Goal: Task Accomplishment & Management: Use online tool/utility

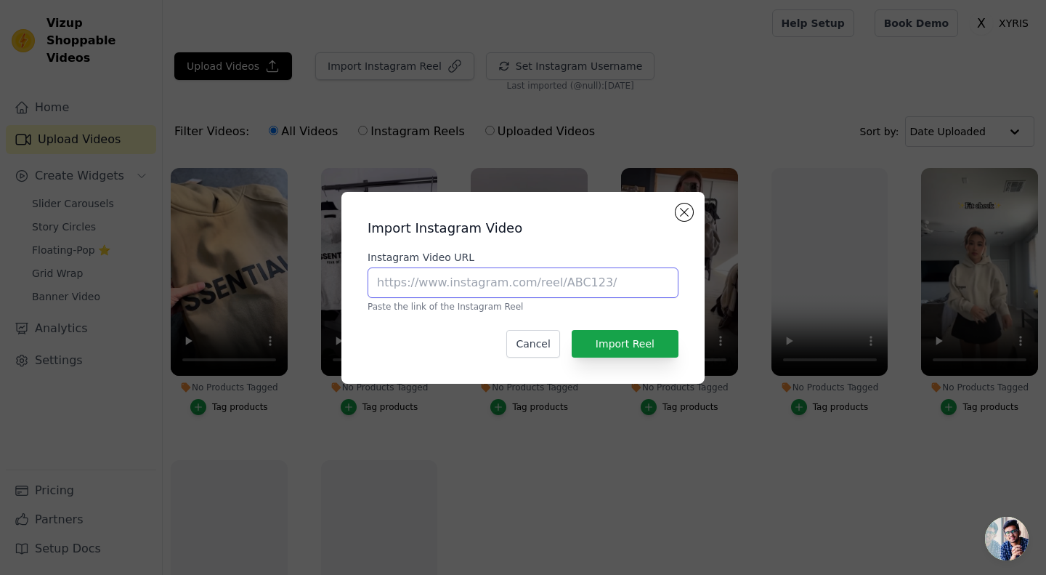
paste input "[URL][DOMAIN_NAME]"
type input "[URL][DOMAIN_NAME]"
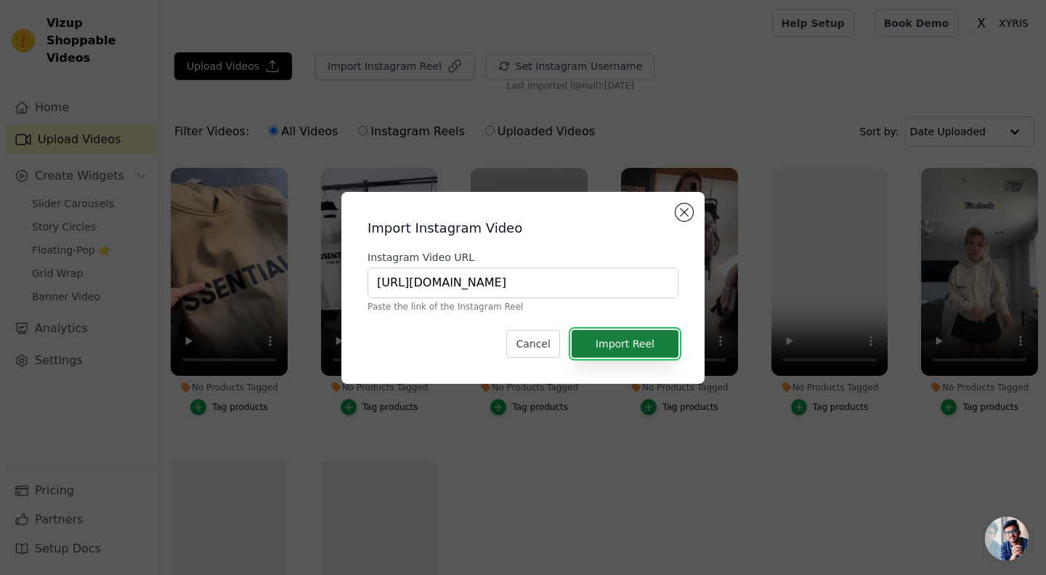
scroll to position [0, 0]
click at [635, 341] on button "Import Reel" at bounding box center [625, 344] width 107 height 28
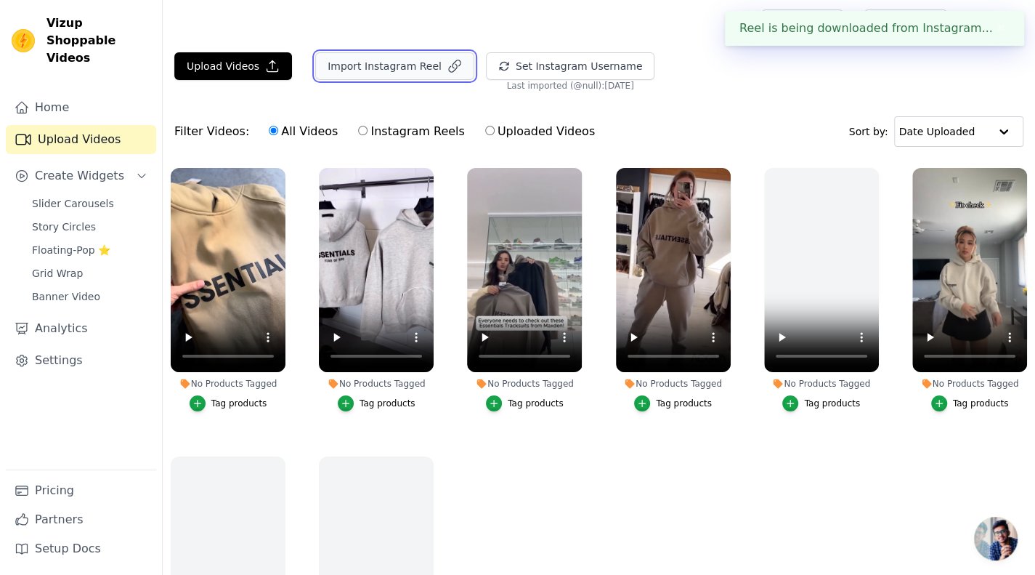
click at [340, 59] on button "Import Instagram Reel" at bounding box center [394, 66] width 159 height 28
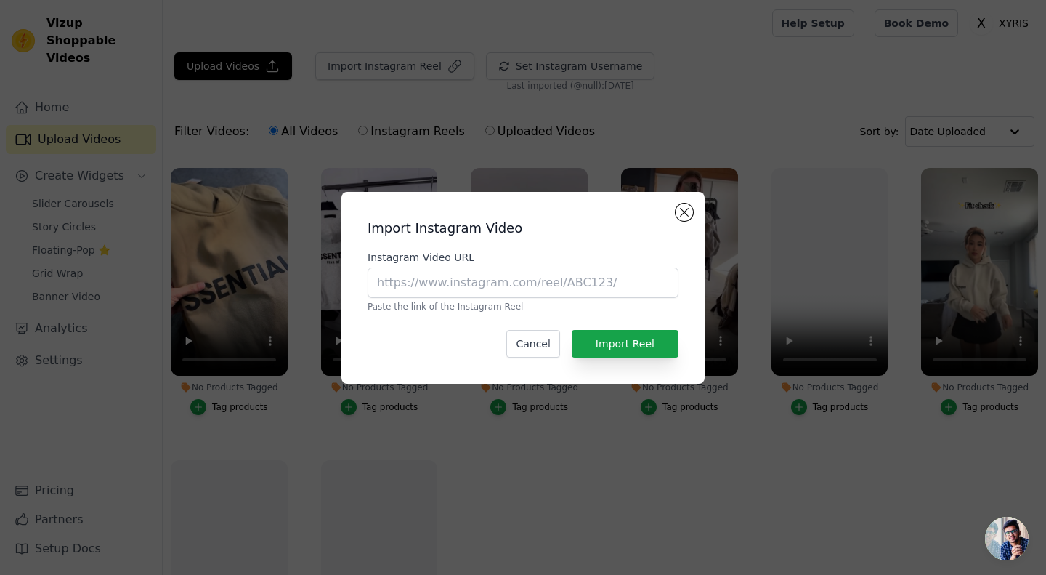
click at [494, 299] on div "Instagram Video URL Paste the link of the Instagram Reel" at bounding box center [523, 281] width 311 height 62
click at [502, 282] on input "Instagram Video URL" at bounding box center [523, 282] width 311 height 31
paste input "https://www.instagram.com/reel/C-yKwfWM049/?utm_source=ig_web_copy_link&igsh=Mz…"
type input "https://www.instagram.com/reel/C-yKwfWM049/?utm_source=ig_web_copy_link&igsh=Mz…"
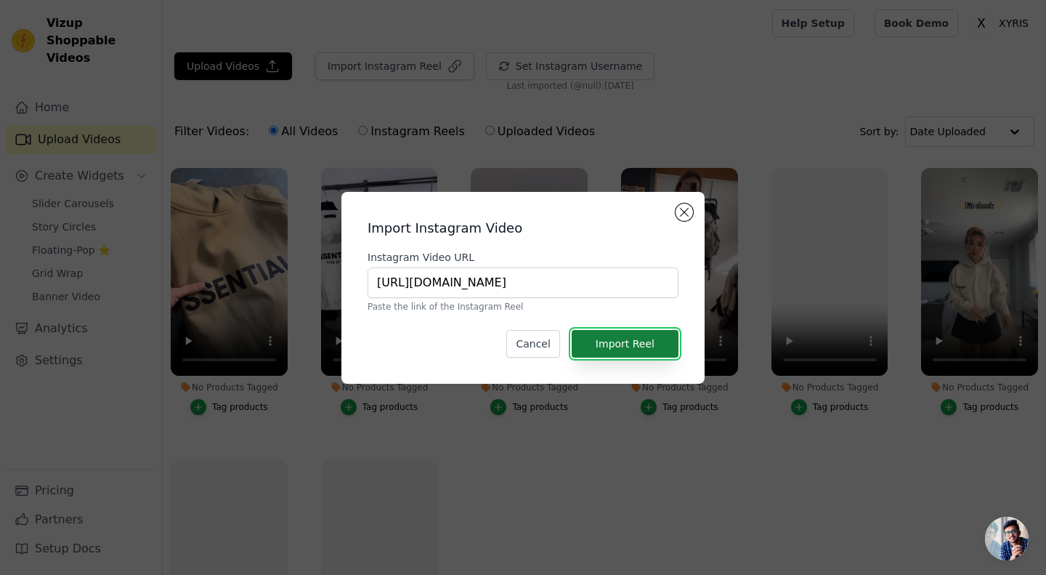
scroll to position [0, 0]
click at [620, 339] on button "Import Reel" at bounding box center [625, 344] width 107 height 28
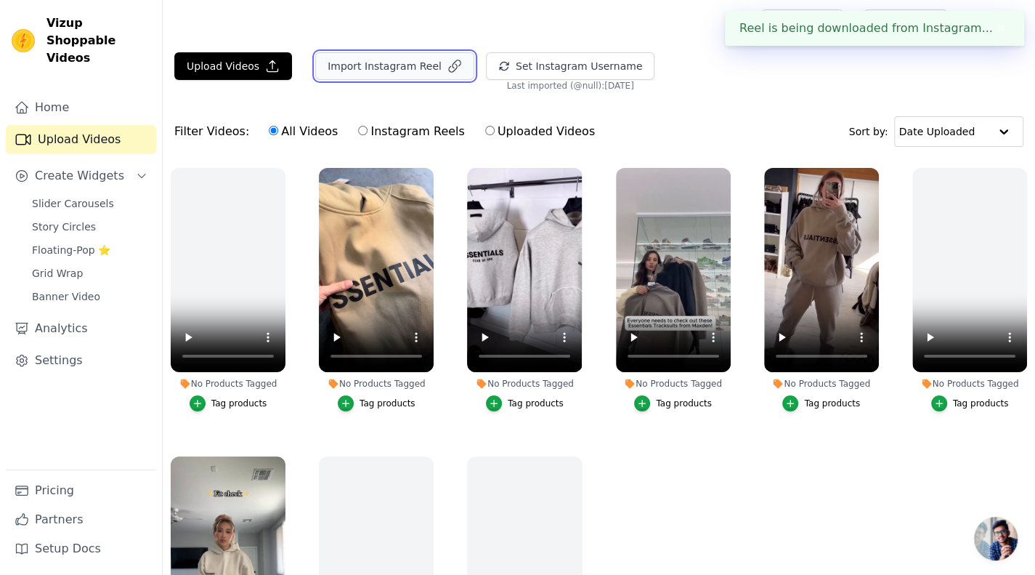
click at [342, 67] on button "Import Instagram Reel" at bounding box center [394, 66] width 159 height 28
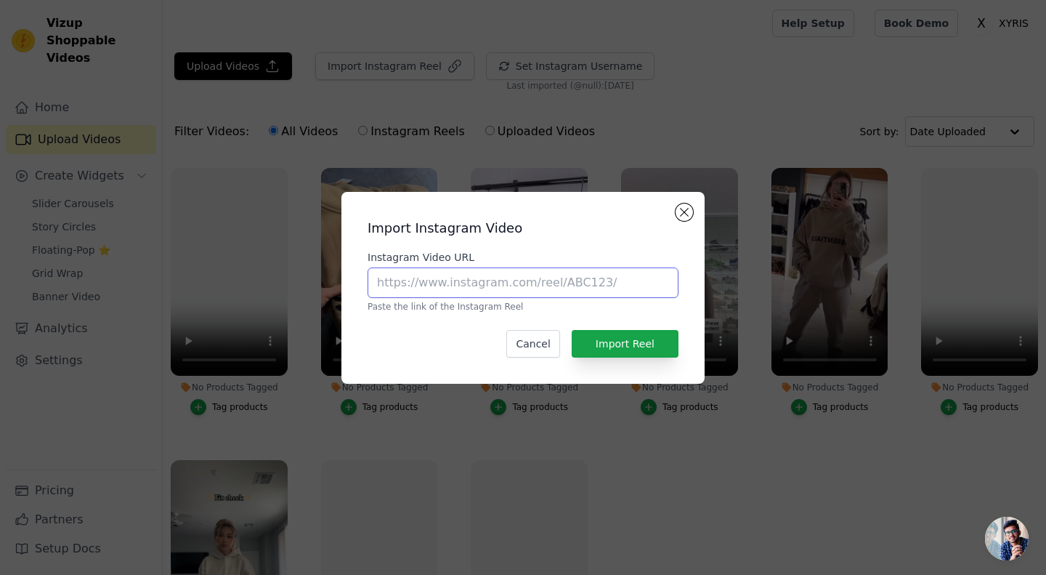
click at [612, 286] on input "Instagram Video URL" at bounding box center [523, 282] width 311 height 31
paste input "https://www.instagram.com/reel/DNX6Qa6Nj4d/?utm_source=ig_web_copy_link&igsh=Mz…"
type input "https://www.instagram.com/reel/DNX6Qa6Nj4d/?utm_source=ig_web_copy_link&igsh=Mz…"
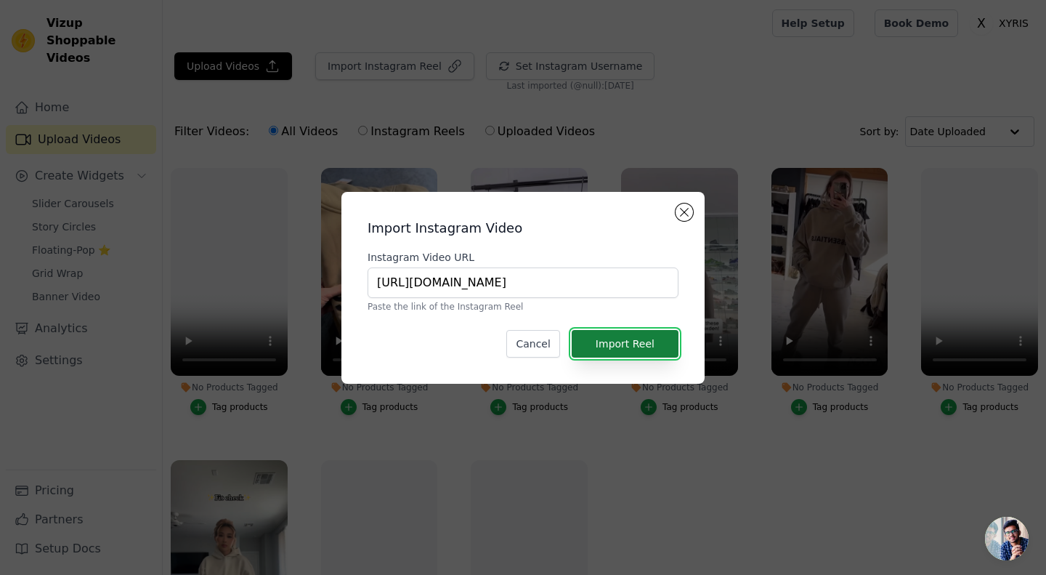
scroll to position [0, 0]
click at [630, 353] on button "Import Reel" at bounding box center [625, 344] width 107 height 28
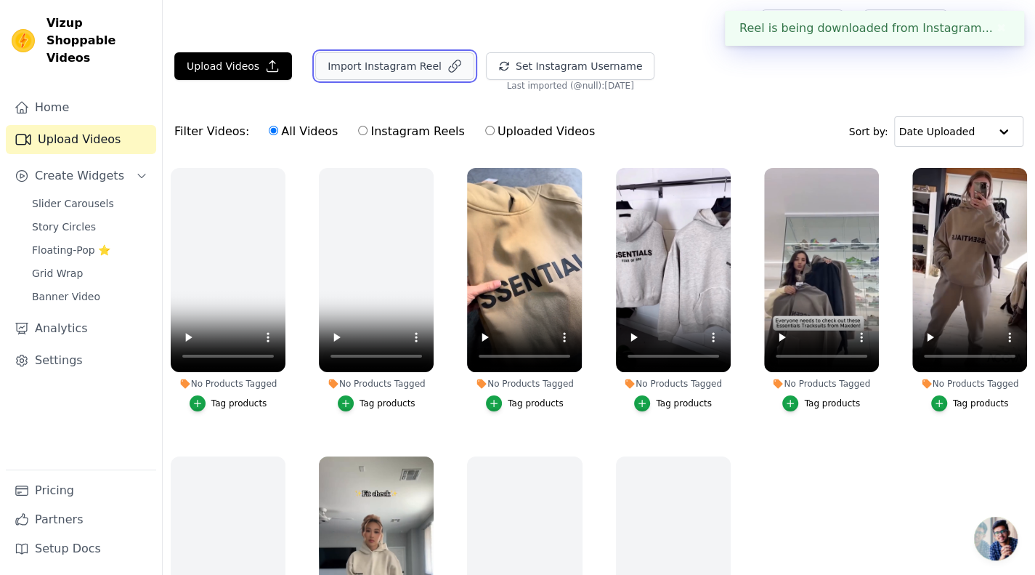
click at [341, 70] on button "Import Instagram Reel" at bounding box center [394, 66] width 159 height 28
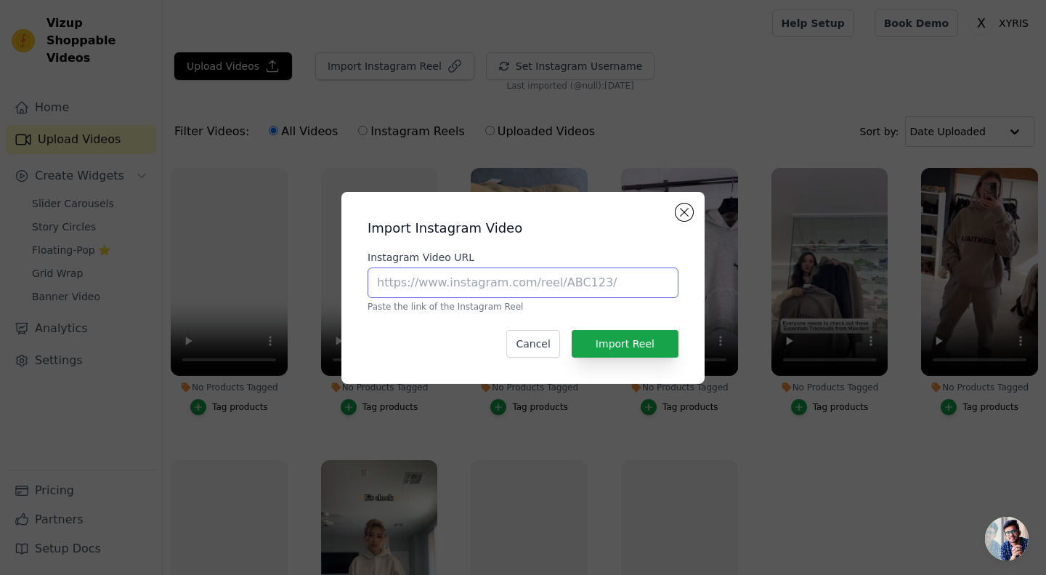
click at [541, 281] on input "Instagram Video URL" at bounding box center [523, 282] width 311 height 31
paste input "https://www.instagram.com/reel/DNFohPmturA/?utm_source=ig_web_copy_link&igsh=Mz…"
type input "https://www.instagram.com/reel/DNFohPmturA/?utm_source=ig_web_copy_link&igsh=Mz…"
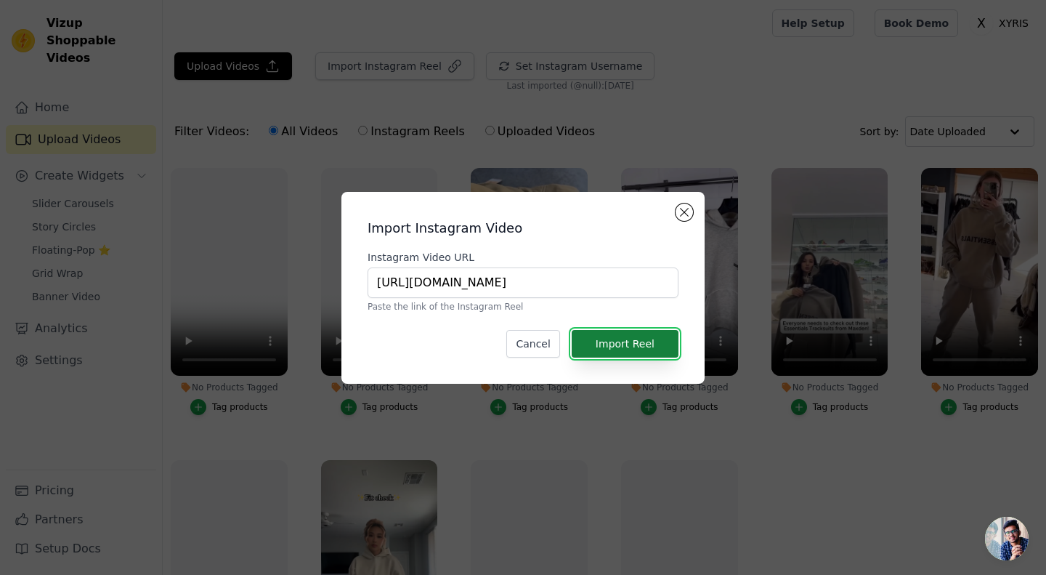
scroll to position [0, 0]
click at [626, 344] on button "Import Reel" at bounding box center [625, 344] width 107 height 28
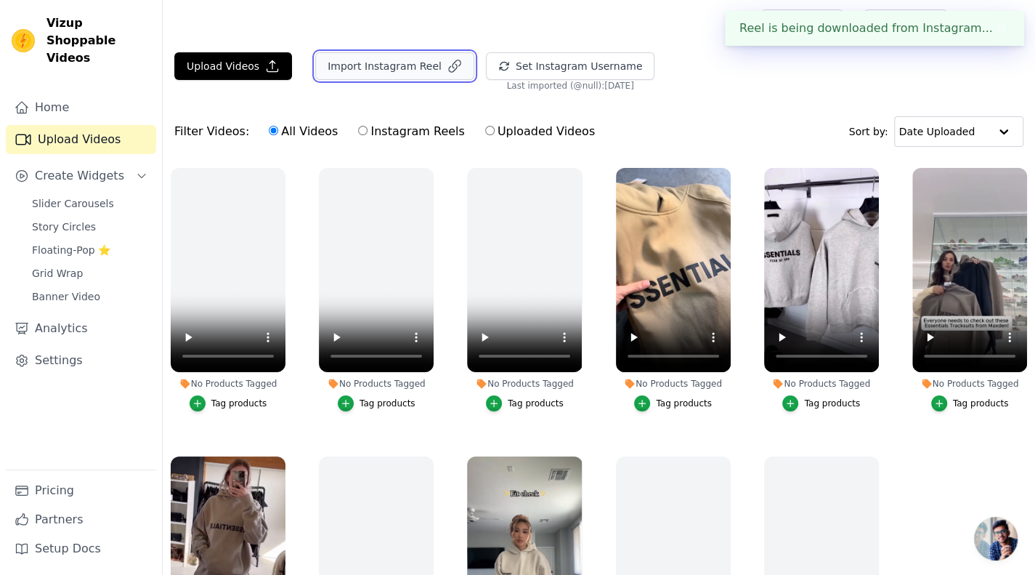
click at [343, 62] on button "Import Instagram Reel" at bounding box center [394, 66] width 159 height 28
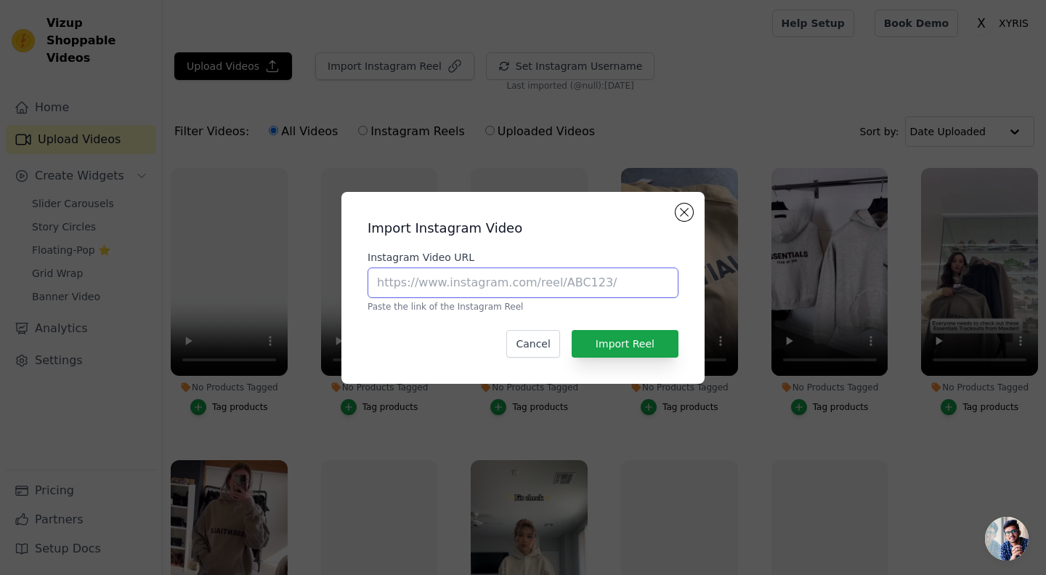
click at [503, 290] on input "Instagram Video URL" at bounding box center [523, 282] width 311 height 31
paste input "https://www.instagram.com/reel/DMc4JxNvS8l/?utm_source=ig_web_copy_link&igsh=Mz…"
type input "https://www.instagram.com/reel/DMc4JxNvS8l/?utm_source=ig_web_copy_link&igsh=Mz…"
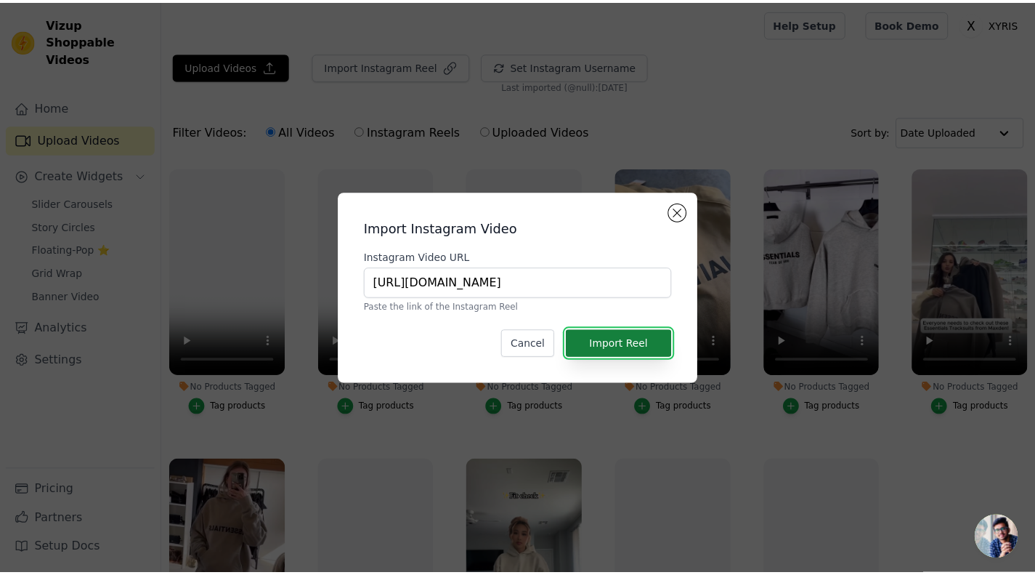
scroll to position [0, 0]
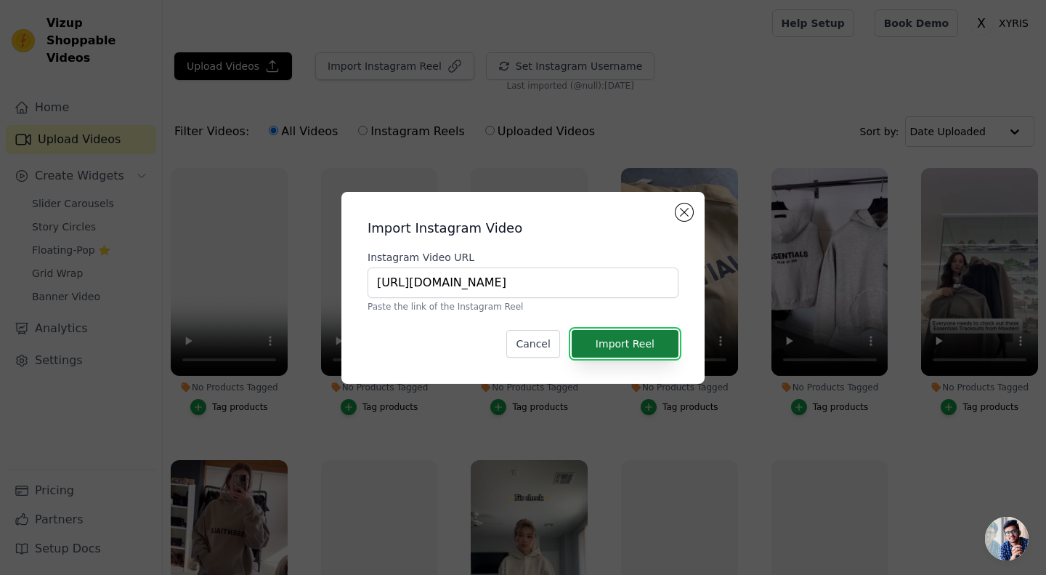
click at [610, 344] on button "Import Reel" at bounding box center [625, 344] width 107 height 28
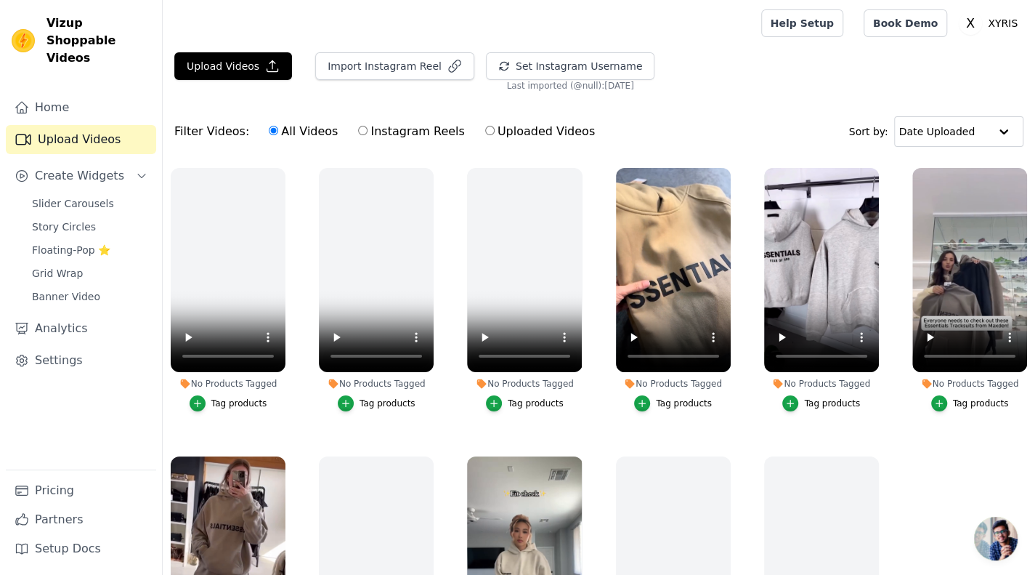
scroll to position [52, 0]
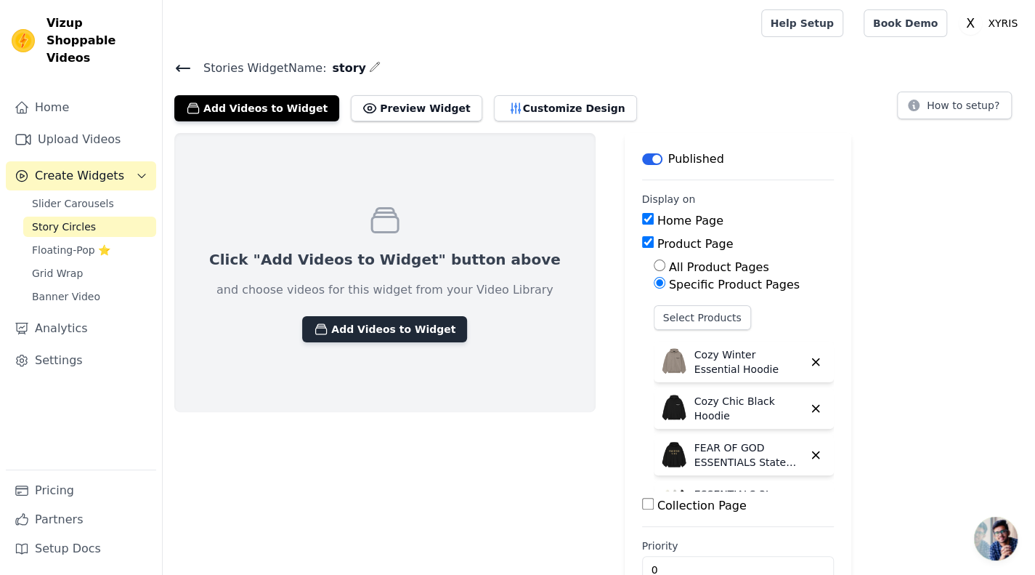
click at [376, 331] on button "Add Videos to Widget" at bounding box center [384, 329] width 165 height 26
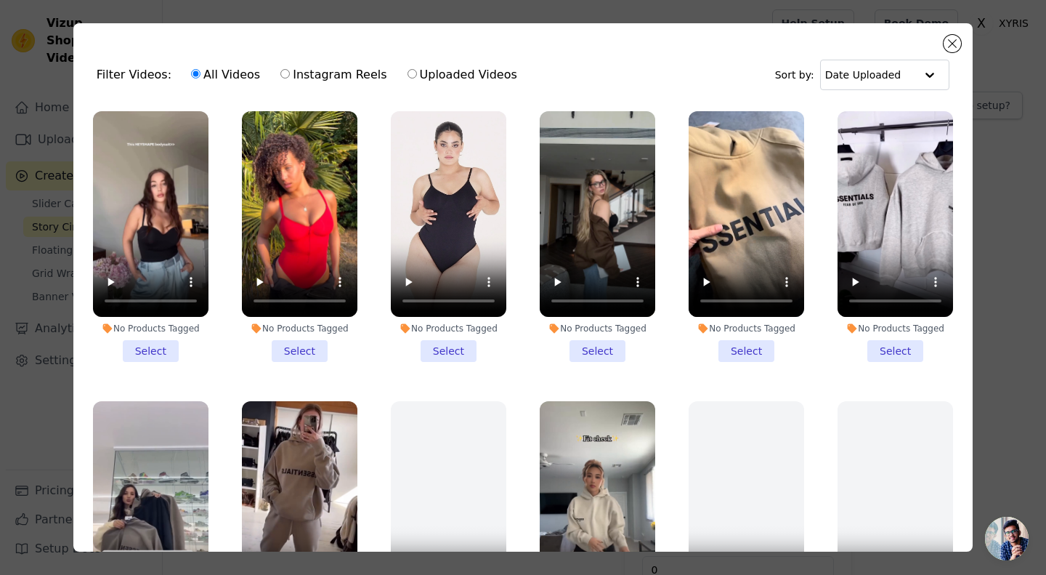
click at [596, 346] on li "No Products Tagged Select" at bounding box center [598, 236] width 116 height 251
click at [0, 0] on input "No Products Tagged Select" at bounding box center [0, 0] width 0 height 0
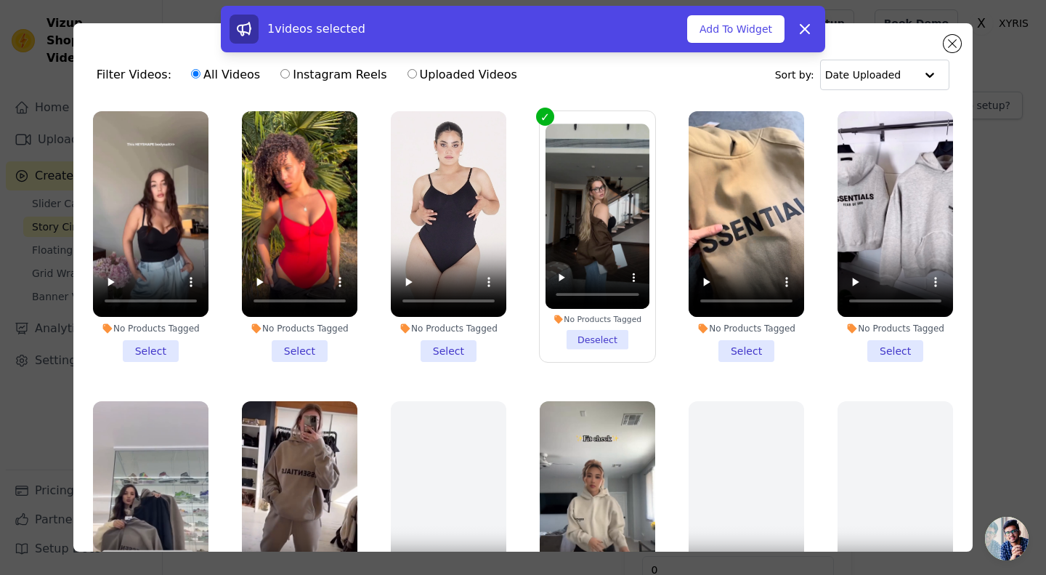
click at [458, 344] on li "No Products Tagged Select" at bounding box center [449, 236] width 116 height 251
click at [0, 0] on input "No Products Tagged Select" at bounding box center [0, 0] width 0 height 0
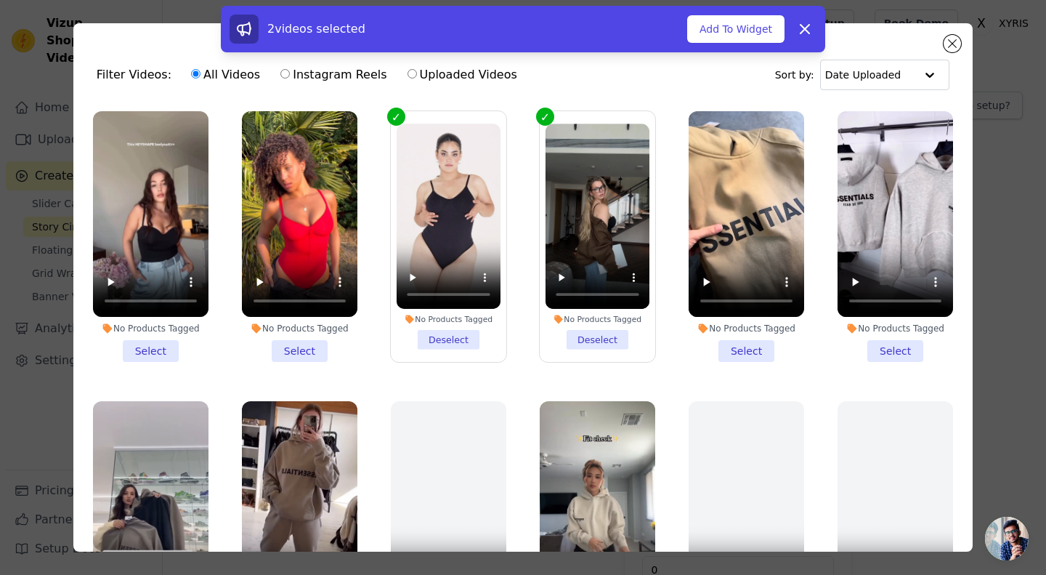
click at [297, 363] on div "No Products Tagged Select" at bounding box center [299, 236] width 131 height 267
click at [301, 344] on li "No Products Tagged Select" at bounding box center [300, 236] width 116 height 251
click at [0, 0] on input "No Products Tagged Select" at bounding box center [0, 0] width 0 height 0
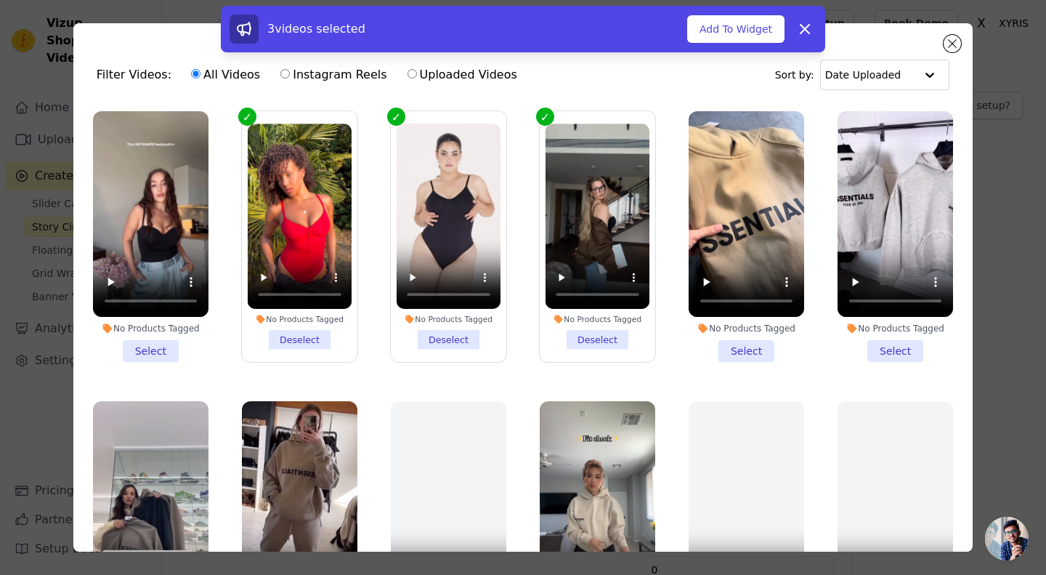
click at [153, 343] on li "No Products Tagged Select" at bounding box center [151, 236] width 116 height 251
click at [0, 0] on input "No Products Tagged Select" at bounding box center [0, 0] width 0 height 0
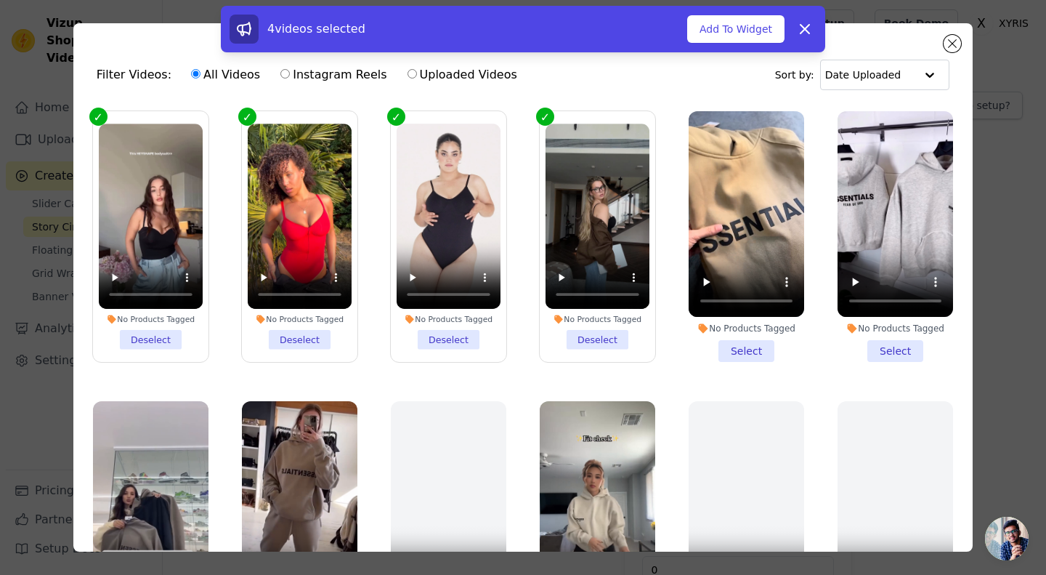
click at [737, 15] on div "4 videos selected Add To Widget Dismiss" at bounding box center [523, 29] width 587 height 29
click at [741, 33] on button "Add To Widget" at bounding box center [735, 29] width 97 height 28
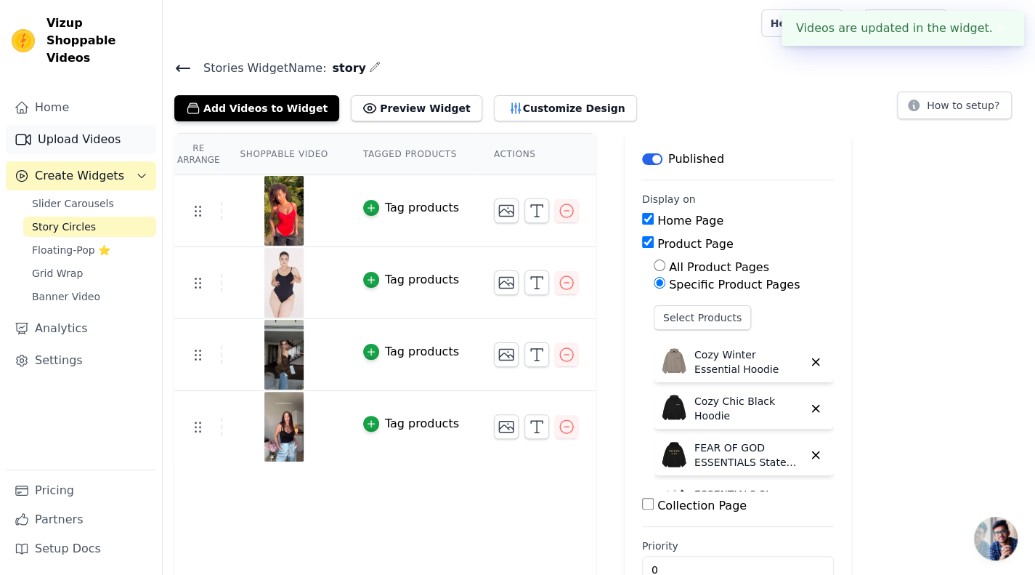
click at [90, 127] on link "Upload Videos" at bounding box center [81, 139] width 150 height 29
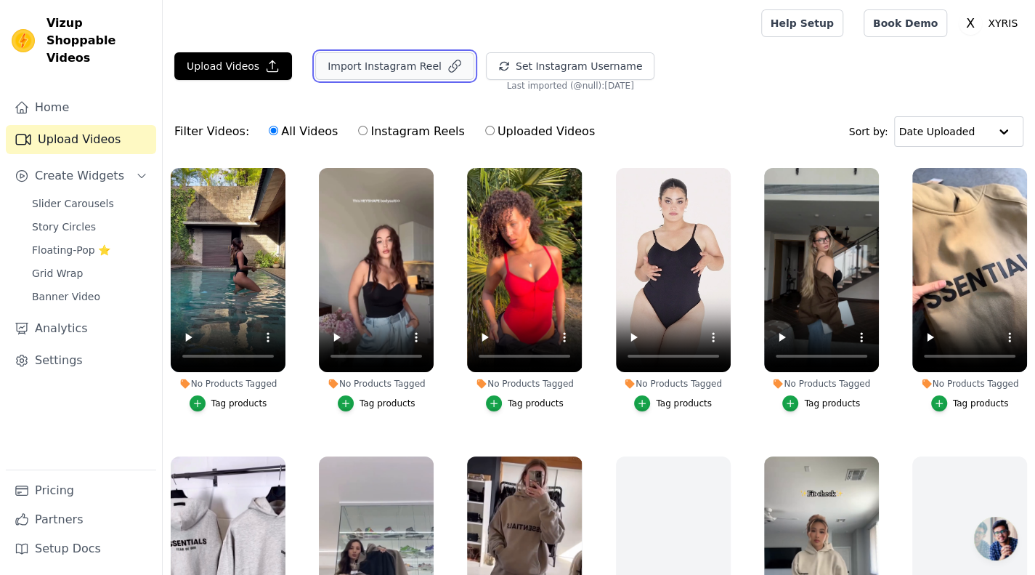
click at [365, 67] on button "Import Instagram Reel" at bounding box center [394, 66] width 159 height 28
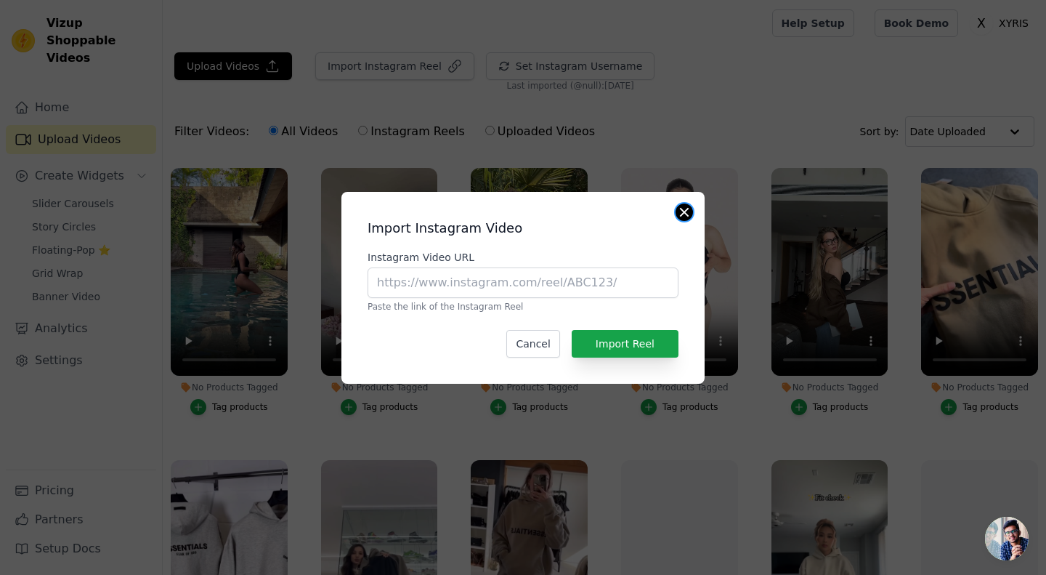
click at [686, 211] on button "Close modal" at bounding box center [684, 211] width 17 height 17
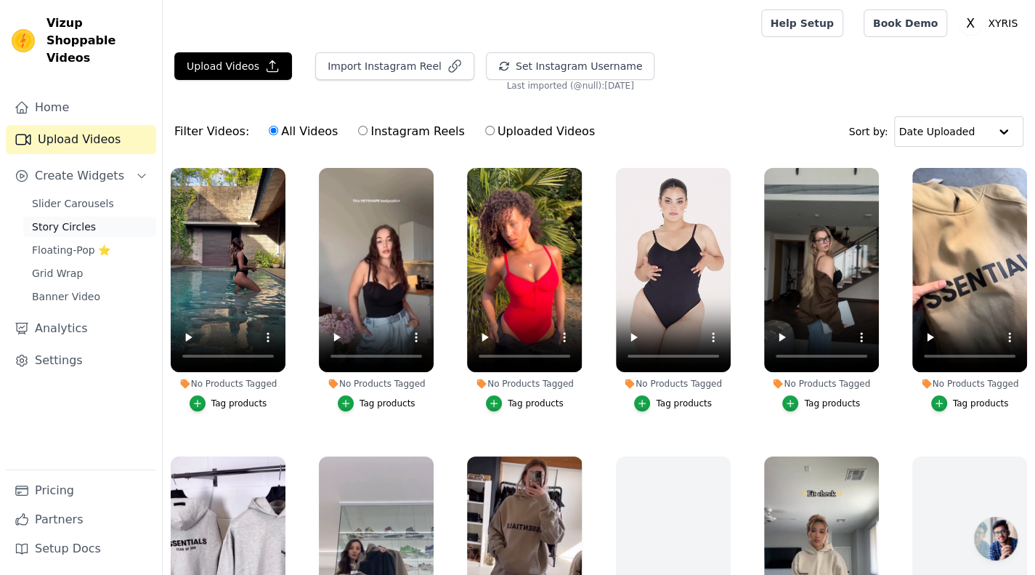
click at [68, 217] on link "Story Circles" at bounding box center [89, 226] width 133 height 20
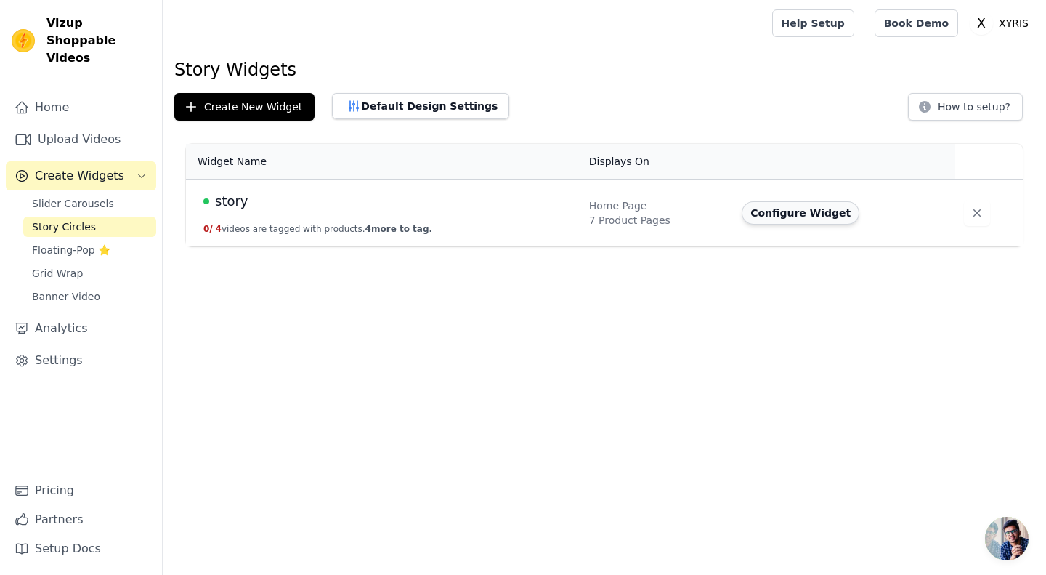
click at [777, 214] on button "Configure Widget" at bounding box center [801, 212] width 118 height 23
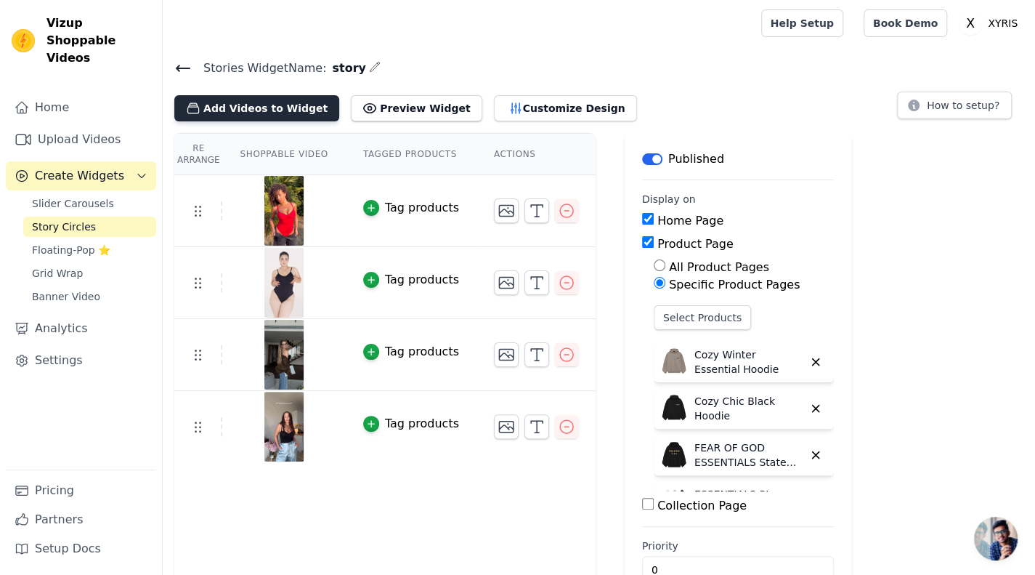
click at [296, 108] on button "Add Videos to Widget" at bounding box center [256, 108] width 165 height 26
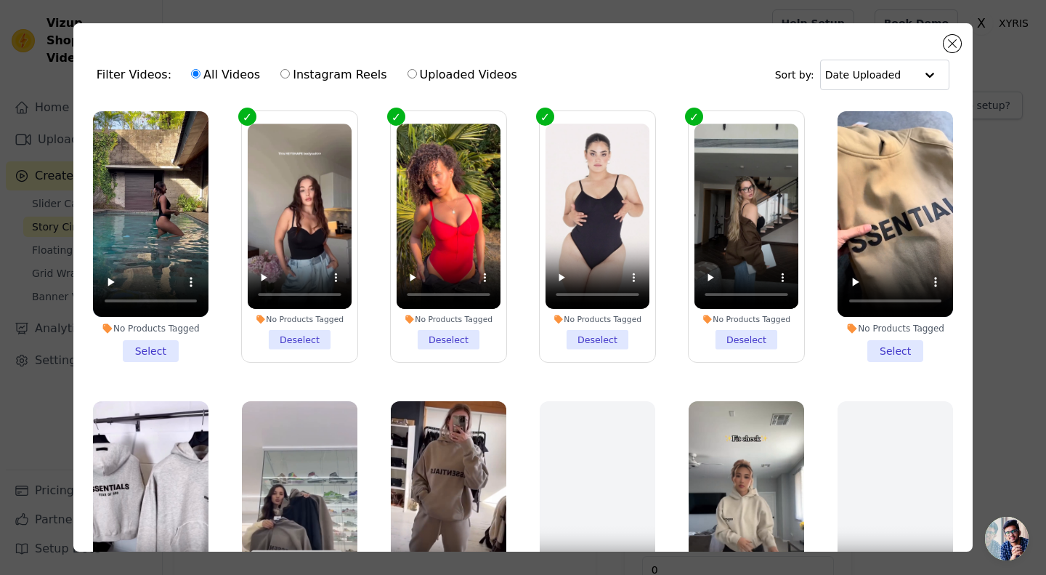
click at [161, 342] on li "No Products Tagged Select" at bounding box center [151, 236] width 116 height 251
click at [0, 0] on input "No Products Tagged Select" at bounding box center [0, 0] width 0 height 0
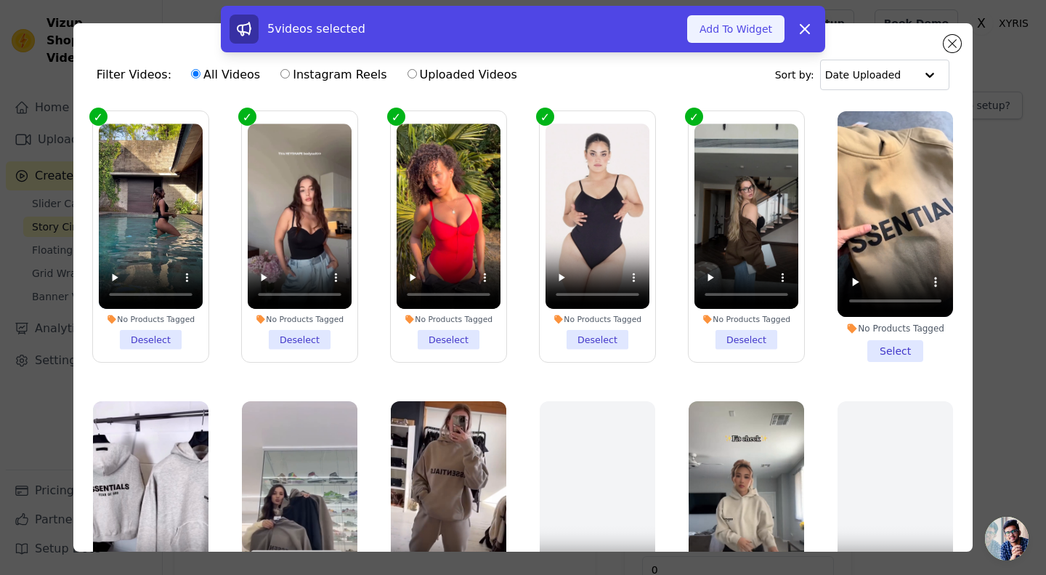
click at [749, 23] on button "Add To Widget" at bounding box center [735, 29] width 97 height 28
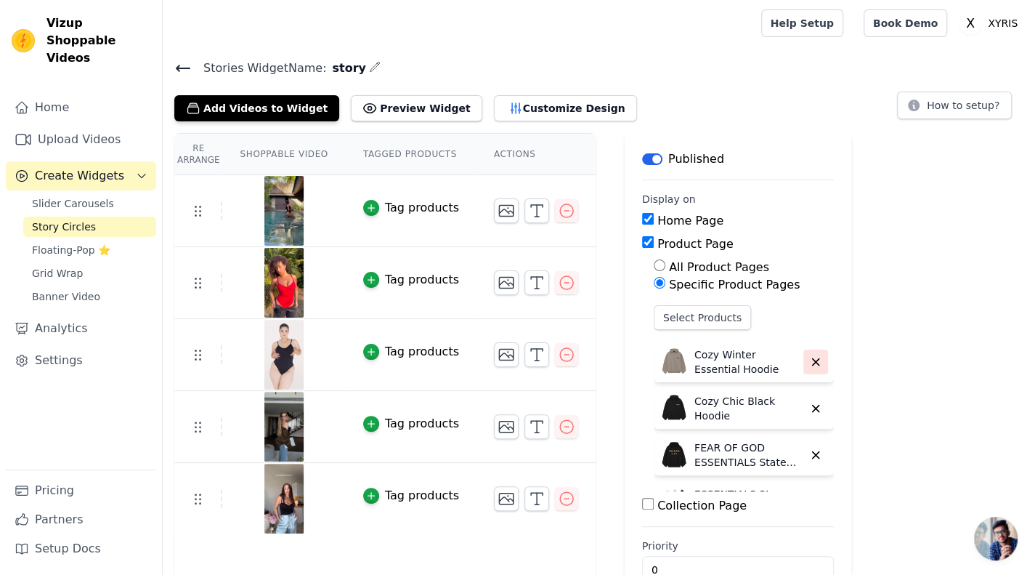
click at [809, 357] on icon "button" at bounding box center [815, 361] width 13 height 13
click at [809, 402] on icon "button" at bounding box center [815, 408] width 13 height 13
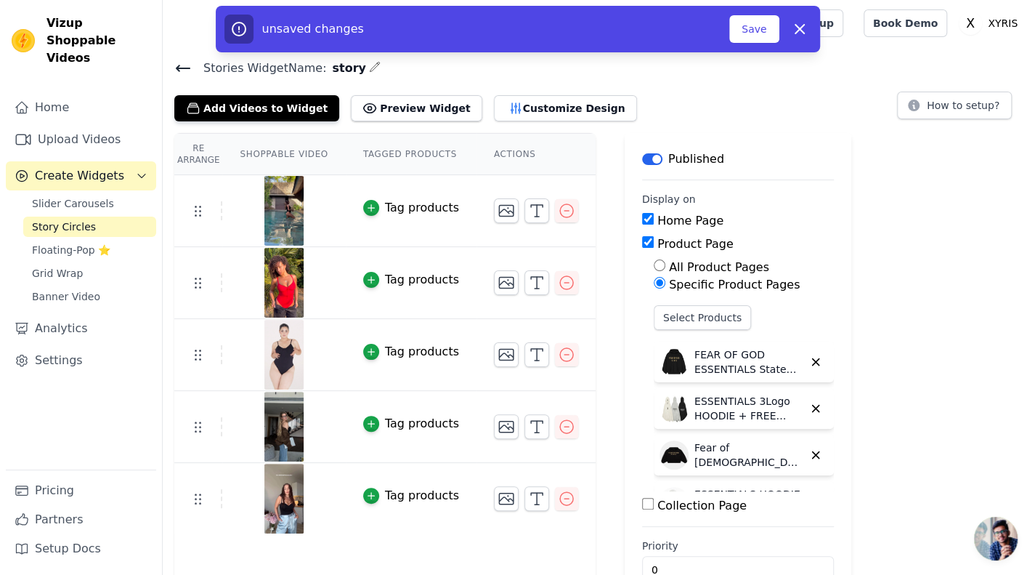
click at [809, 357] on icon "button" at bounding box center [815, 361] width 13 height 13
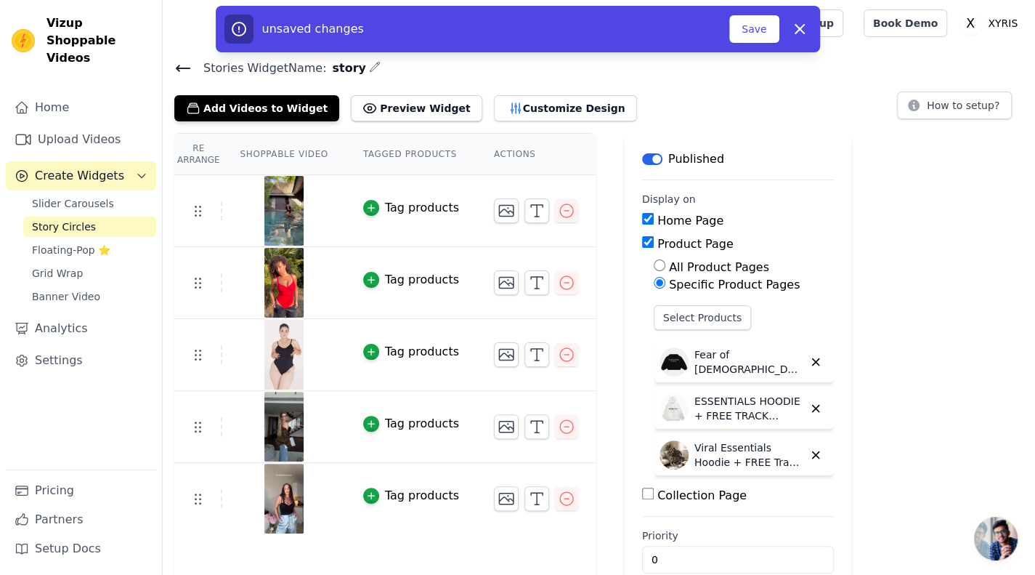
click at [809, 357] on icon "button" at bounding box center [815, 361] width 13 height 13
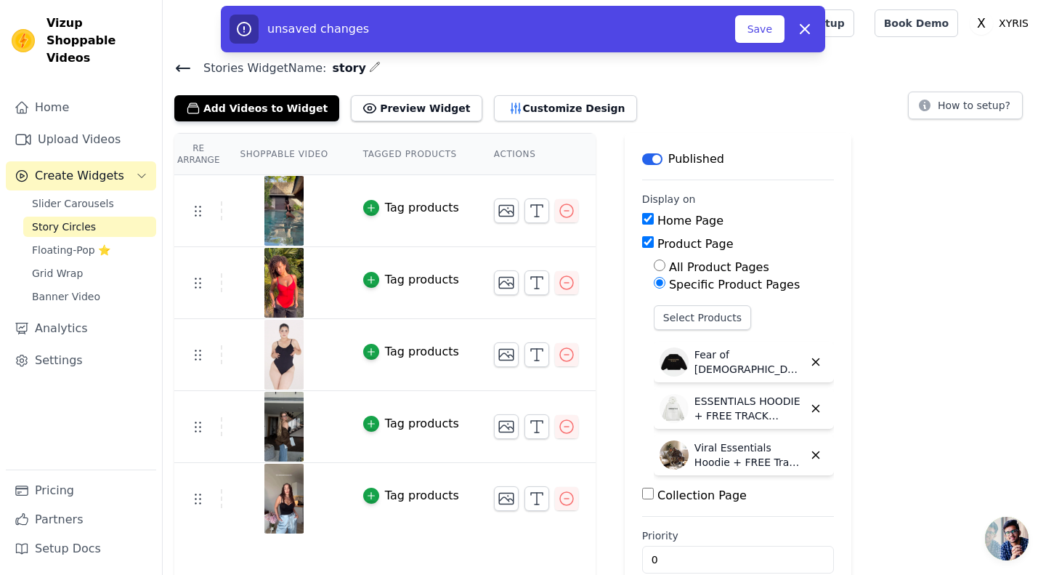
click at [809, 402] on icon "button" at bounding box center [815, 408] width 13 height 13
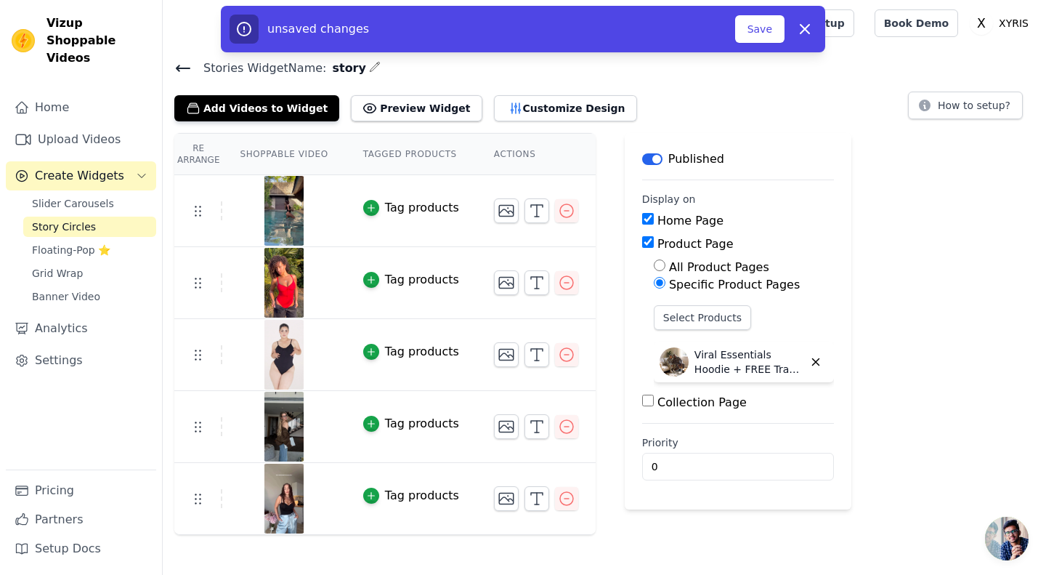
click at [809, 357] on icon "button" at bounding box center [815, 361] width 13 height 13
click at [796, 357] on div "Re Arrange Shoppable Video Tagged Products Actions Tag products Tag products Ta…" at bounding box center [604, 334] width 883 height 402
click at [654, 268] on input "All Product Pages" at bounding box center [660, 265] width 12 height 12
radio input "true"
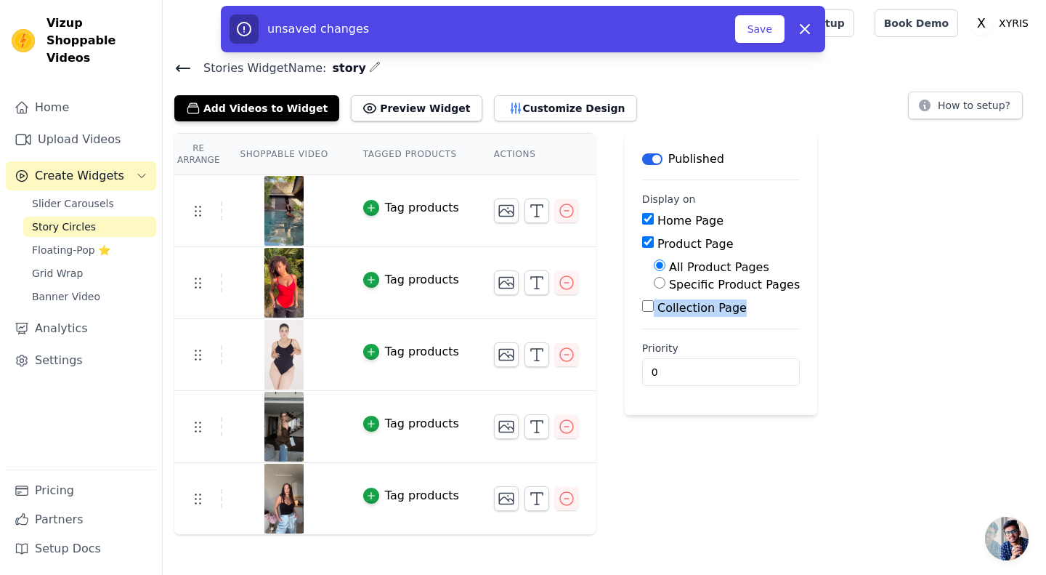
click at [642, 306] on input "Collection Page" at bounding box center [648, 306] width 12 height 12
checkbox input "true"
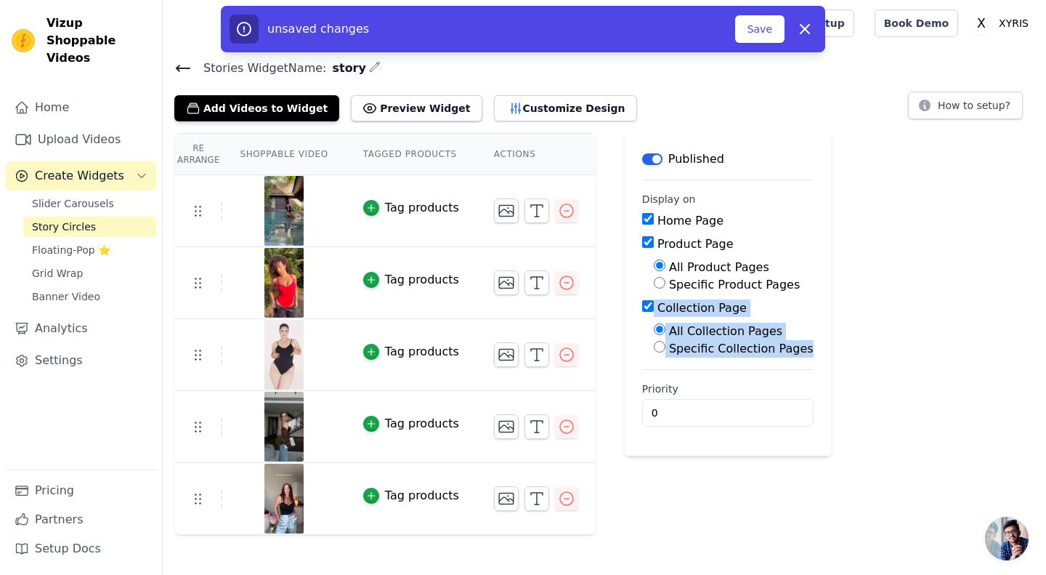
click at [642, 244] on input "Product Page" at bounding box center [648, 242] width 12 height 12
checkbox input "false"
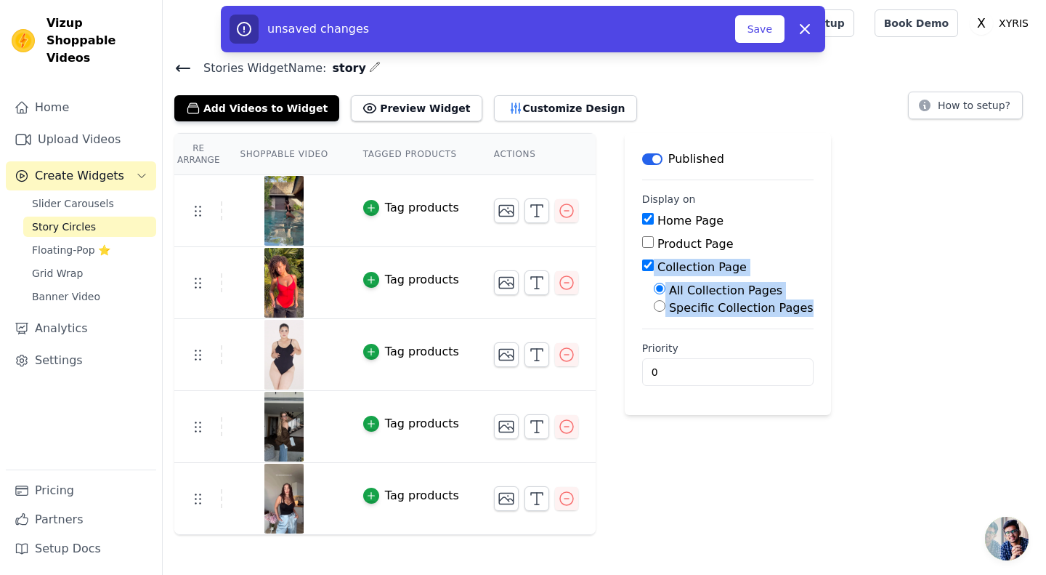
click at [654, 307] on input "Specific Collection Pages" at bounding box center [660, 306] width 12 height 12
radio input "true"
click at [687, 338] on button "Select Collection Pages" at bounding box center [722, 340] width 137 height 25
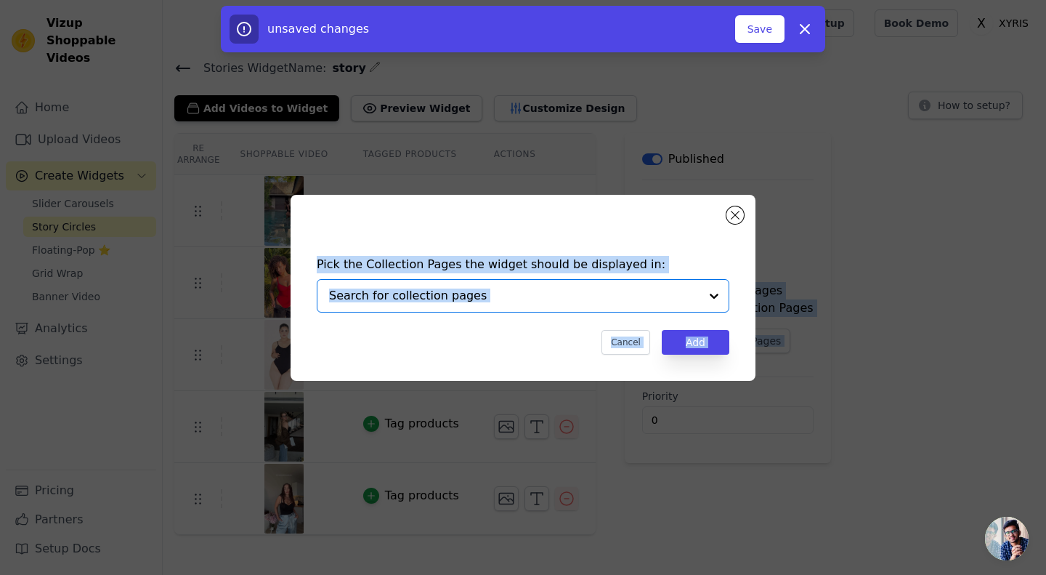
click at [659, 295] on input "text" at bounding box center [514, 295] width 371 height 17
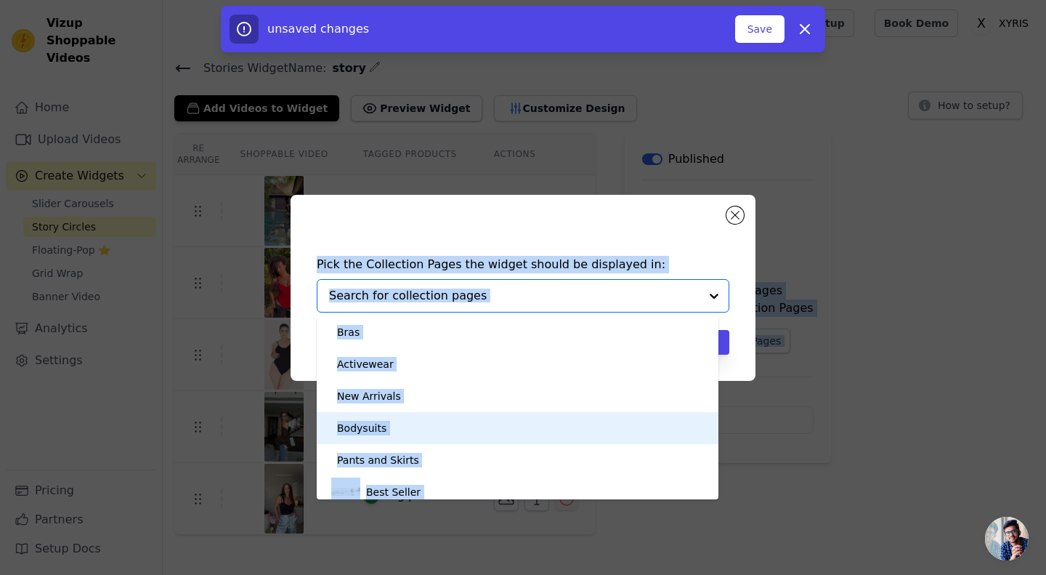
click at [392, 425] on div "Bodysuits" at bounding box center [517, 428] width 373 height 32
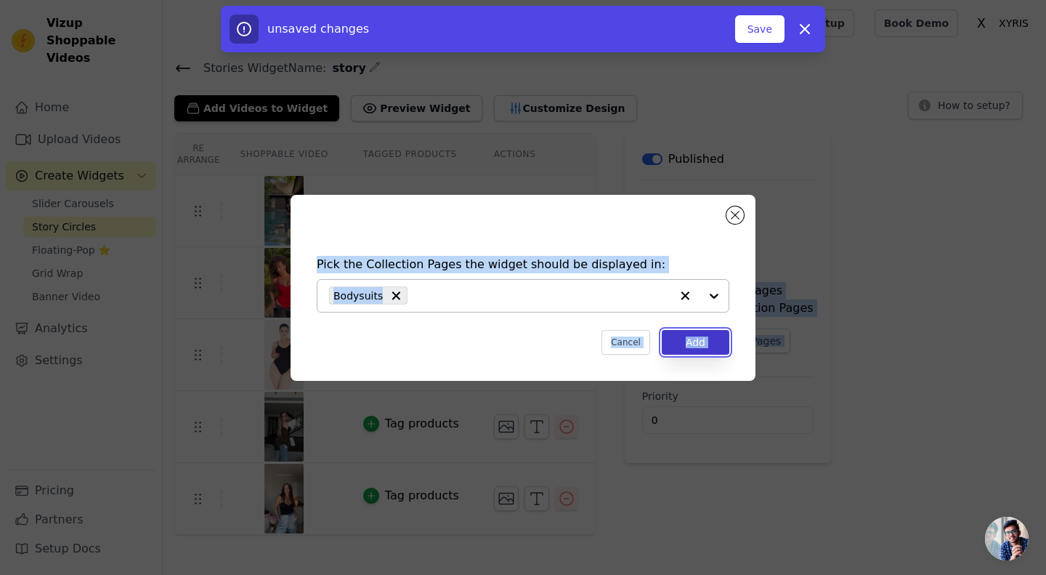
click at [693, 342] on button "Add" at bounding box center [696, 342] width 68 height 25
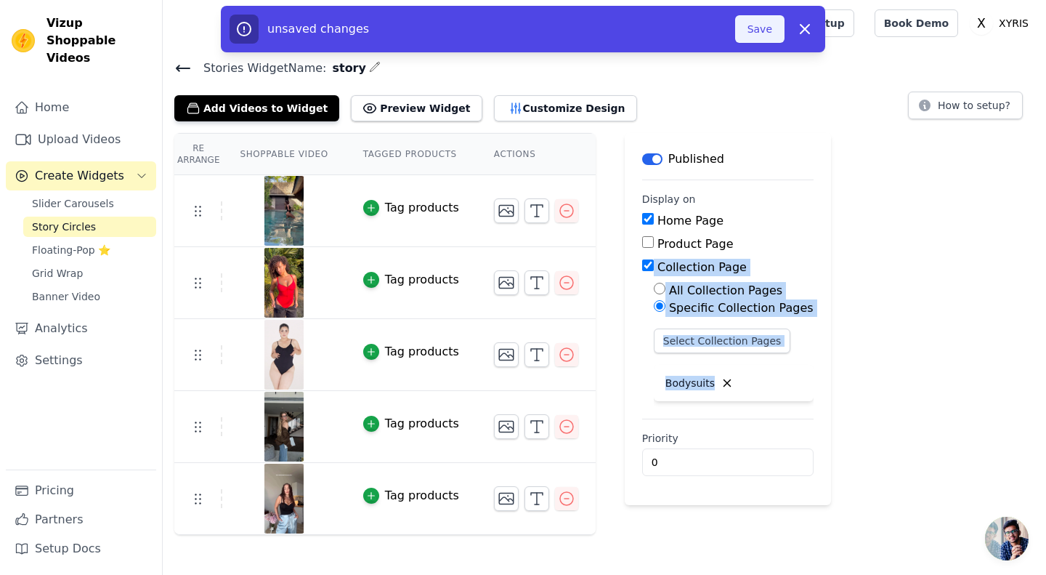
click at [761, 23] on button "Save" at bounding box center [759, 29] width 49 height 28
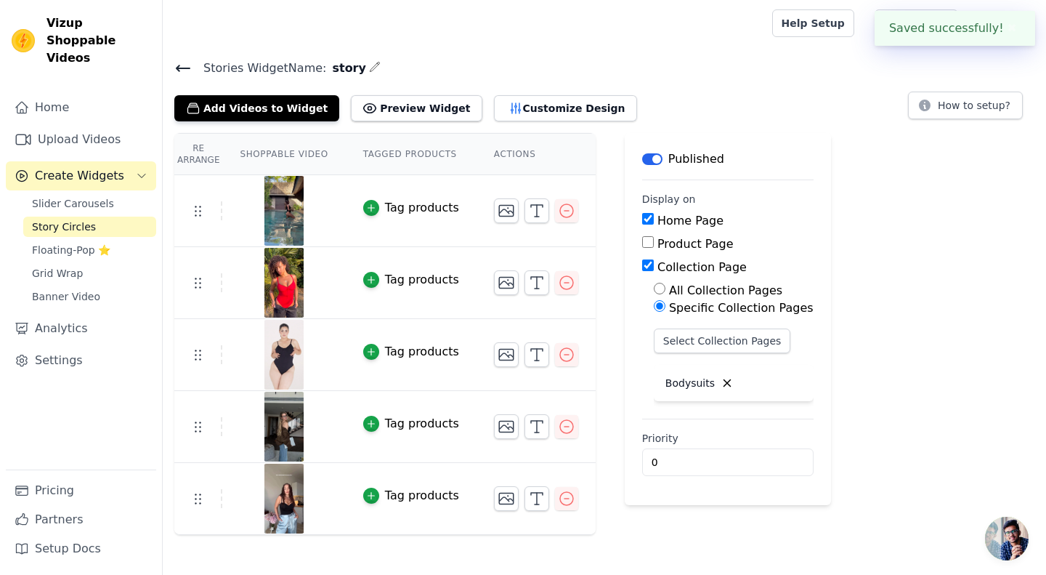
click at [755, 23] on div at bounding box center [464, 23] width 580 height 46
click at [395, 108] on button "Preview Widget" at bounding box center [416, 108] width 131 height 26
click at [642, 246] on input "Product Page" at bounding box center [648, 242] width 12 height 12
checkbox input "true"
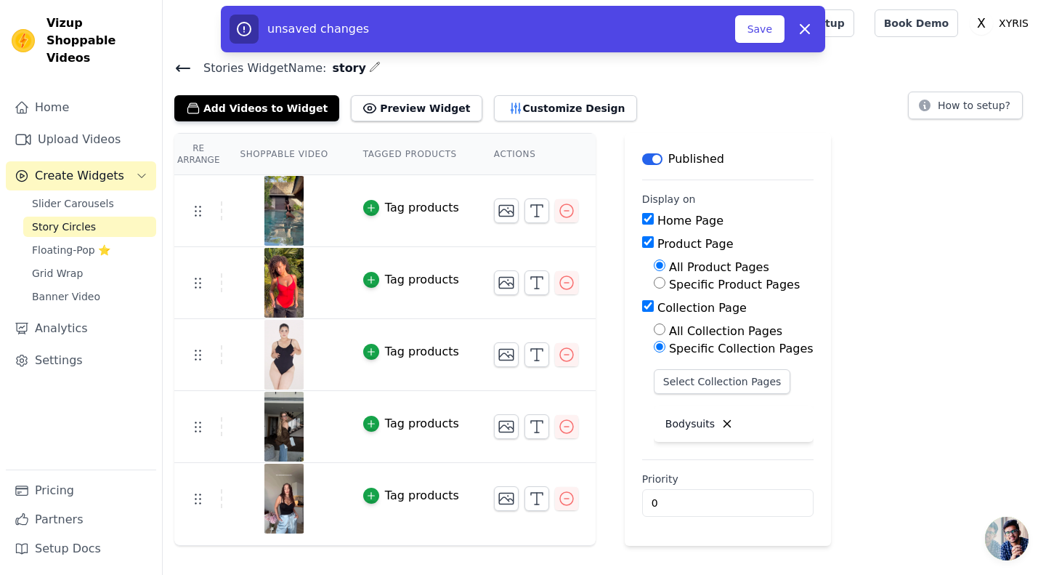
click at [654, 281] on input "Specific Product Pages" at bounding box center [660, 283] width 12 height 12
radio input "true"
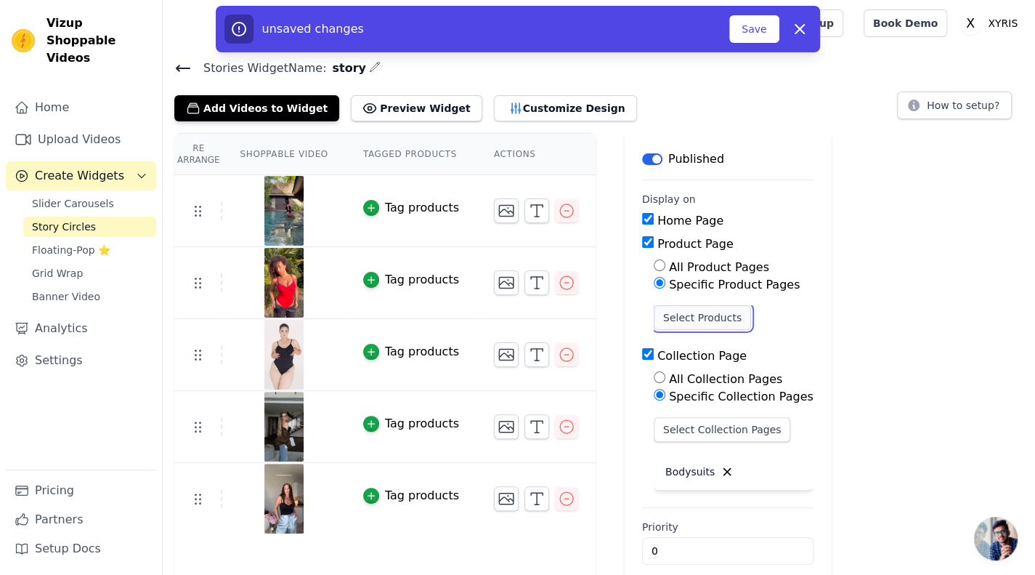
click at [657, 316] on button "Select Products" at bounding box center [702, 317] width 97 height 25
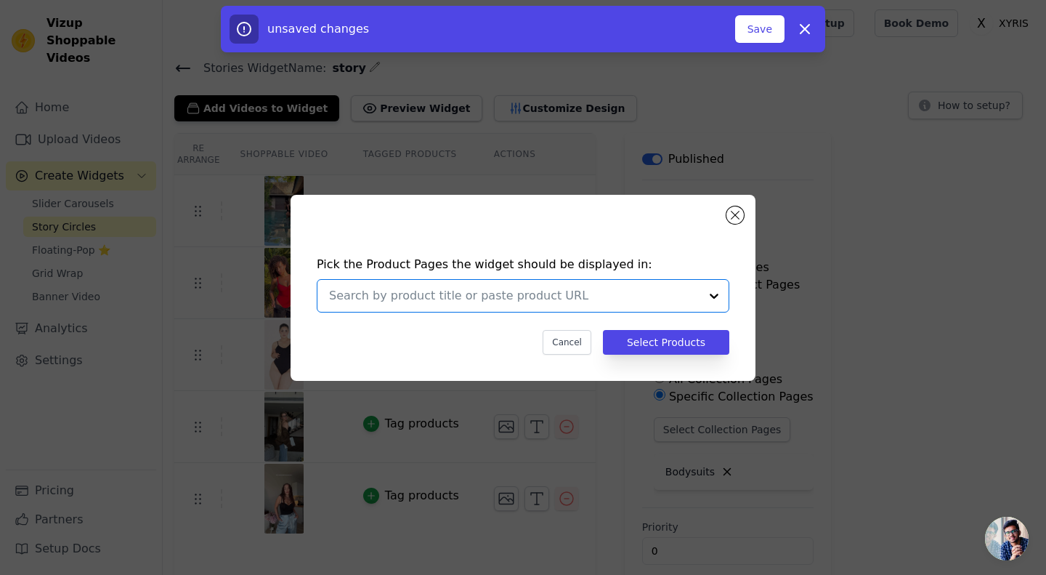
click at [663, 292] on input "text" at bounding box center [514, 295] width 371 height 17
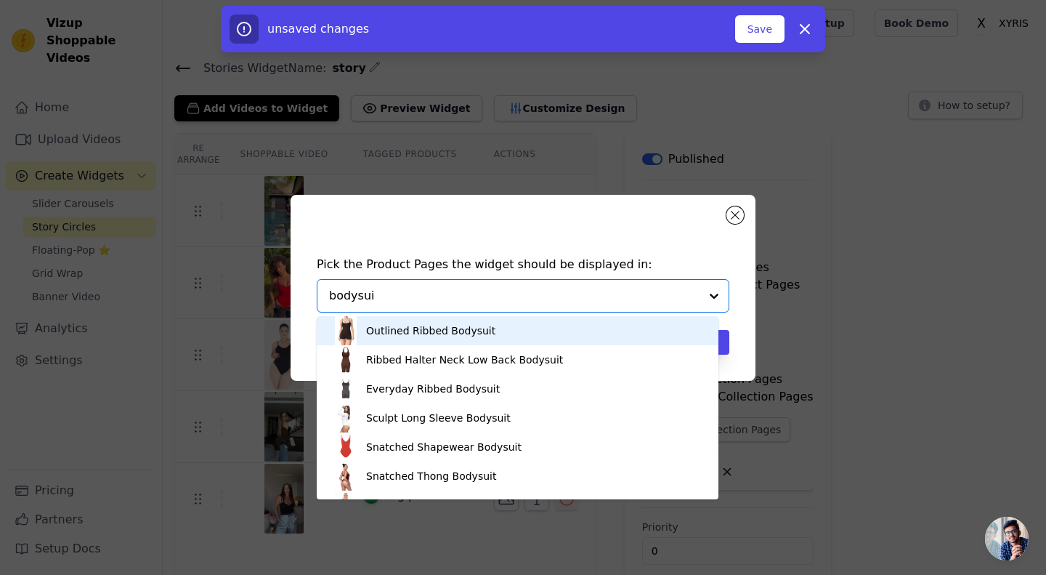
type input "bodysuit"
click at [488, 323] on div "Outlined Ribbed Bodysuit" at bounding box center [517, 330] width 373 height 29
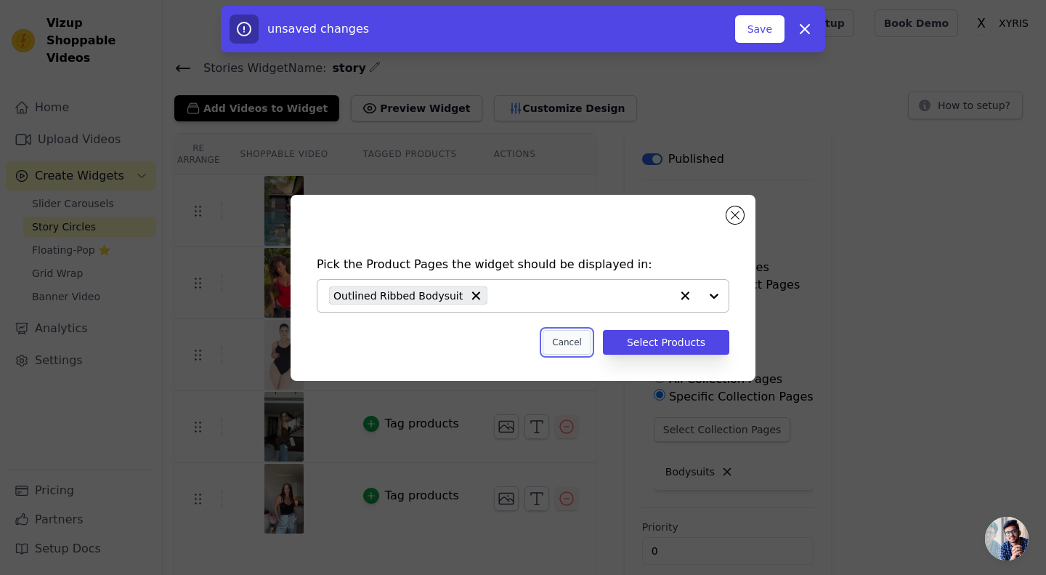
click at [575, 344] on button "Cancel" at bounding box center [567, 342] width 49 height 25
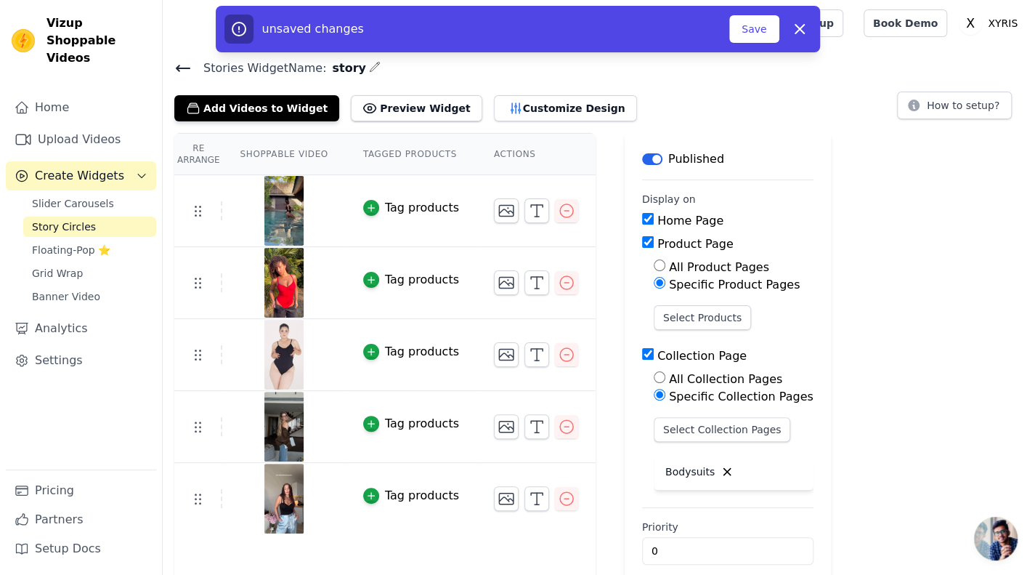
click at [654, 264] on input "All Product Pages" at bounding box center [660, 265] width 12 height 12
radio input "true"
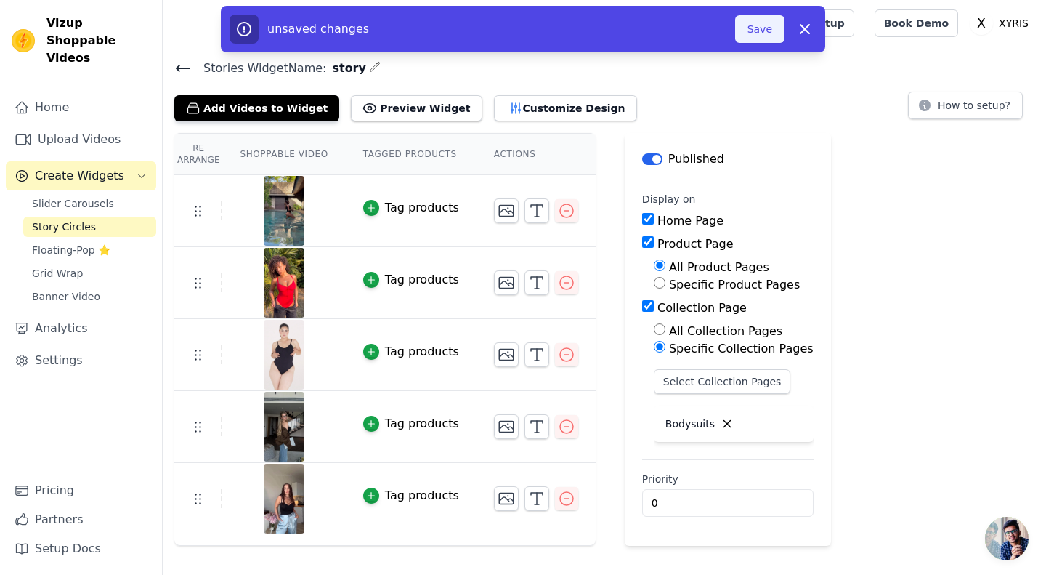
click at [760, 25] on button "Save" at bounding box center [759, 29] width 49 height 28
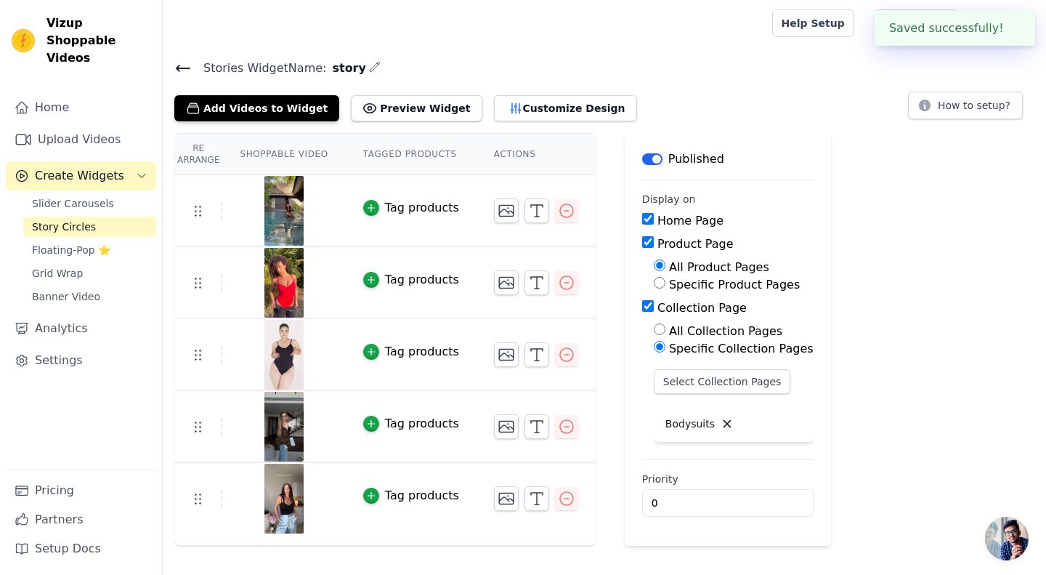
click at [755, 25] on div at bounding box center [464, 23] width 580 height 46
